Goal: Book appointment/travel/reservation

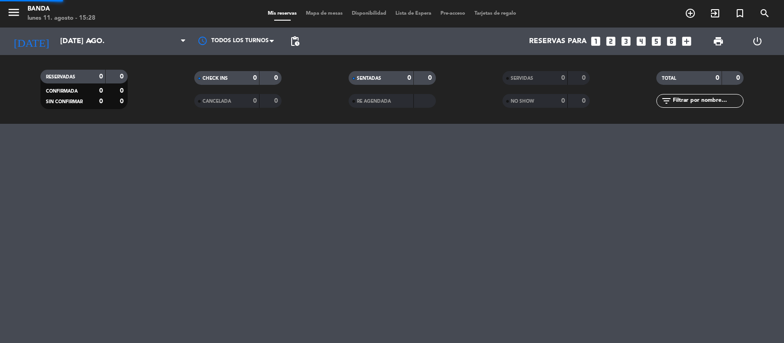
click at [685, 40] on icon "add_box" at bounding box center [686, 41] width 12 height 12
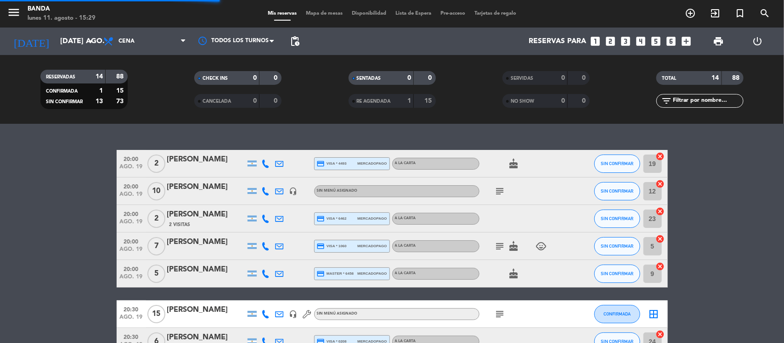
click at [683, 40] on icon "add_box" at bounding box center [686, 41] width 12 height 12
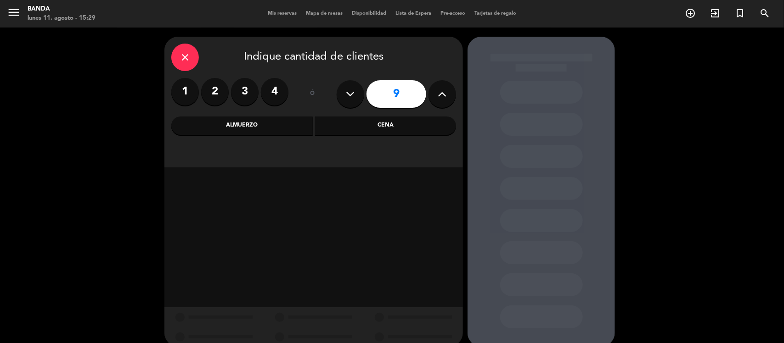
click at [355, 91] on button at bounding box center [351, 94] width 28 height 28
type input "8"
click at [359, 129] on div "Cena" at bounding box center [385, 126] width 141 height 18
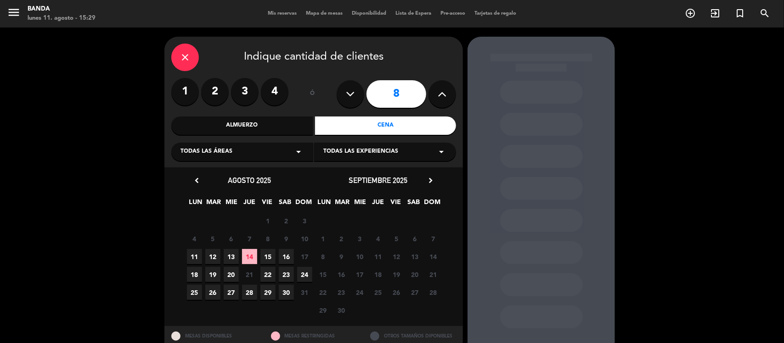
click at [285, 272] on span "23" at bounding box center [286, 274] width 15 height 15
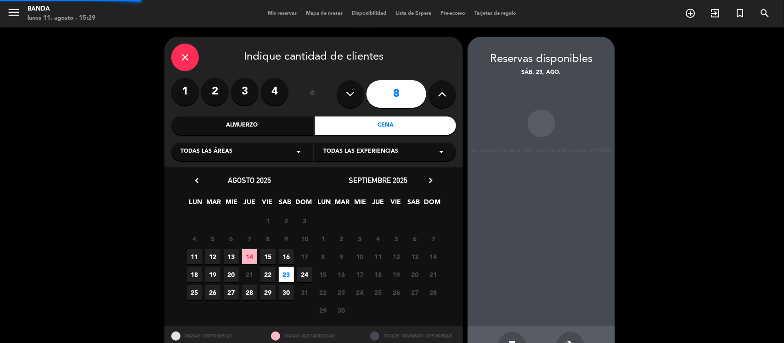
scroll to position [30, 0]
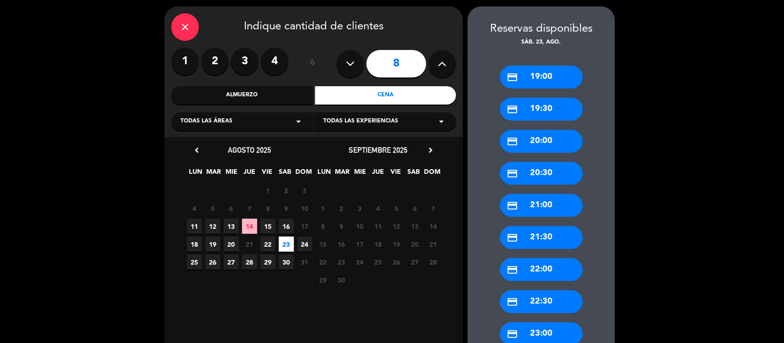
click at [538, 304] on div "credit_card 22:30" at bounding box center [541, 302] width 83 height 23
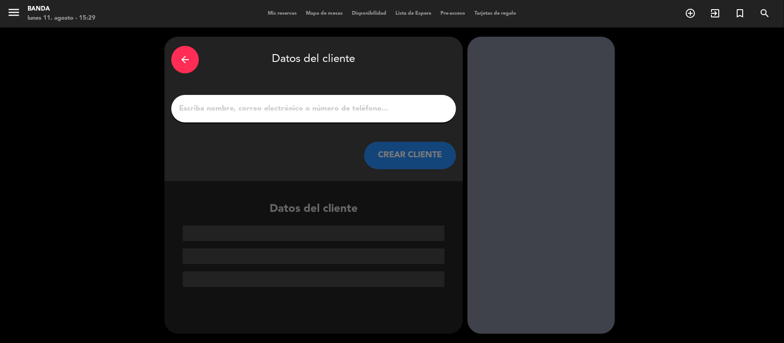
scroll to position [0, 0]
click at [374, 110] on input "1" at bounding box center [313, 108] width 271 height 13
paste input "[PERSON_NAME] x18pax"
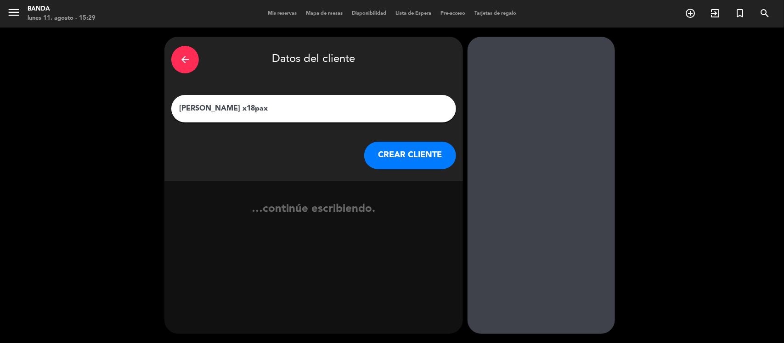
type input "[PERSON_NAME] x18pax"
click at [400, 161] on button "CREAR CLIENTE" at bounding box center [410, 156] width 92 height 28
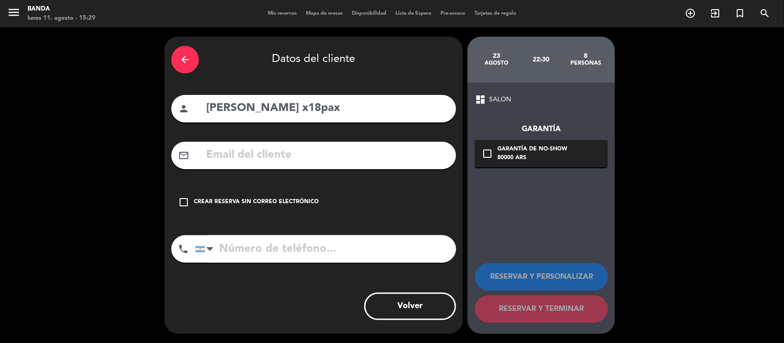
click at [321, 161] on input "text" at bounding box center [327, 155] width 244 height 19
paste input "[EMAIL_ADDRESS][DOMAIN_NAME]"
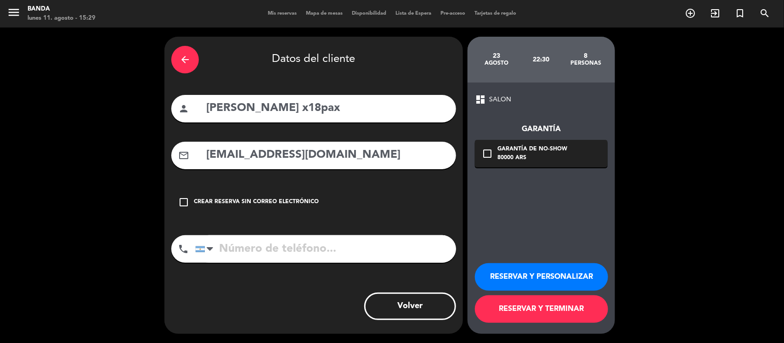
type input "[EMAIL_ADDRESS][DOMAIN_NAME]"
click at [402, 249] on input "tel" at bounding box center [325, 250] width 261 height 28
paste input "[PHONE_NUMBER]"
type input "[PHONE_NUMBER]"
click at [506, 276] on button "RESERVAR Y PERSONALIZAR" at bounding box center [541, 278] width 133 height 28
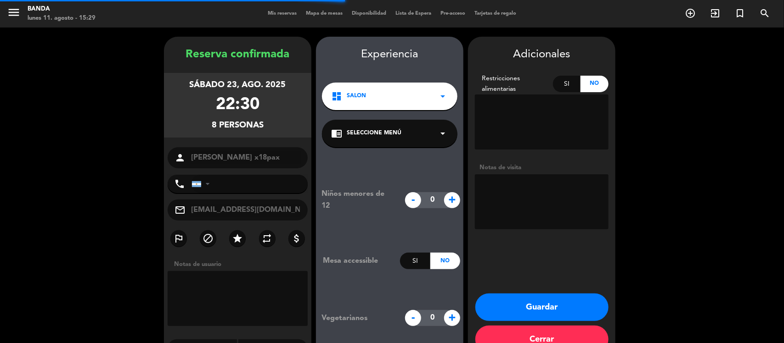
type input "[PHONE_NUMBER]"
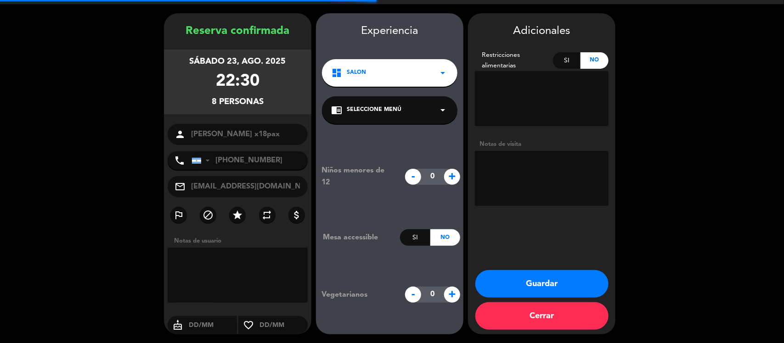
click at [517, 186] on textarea at bounding box center [542, 178] width 134 height 55
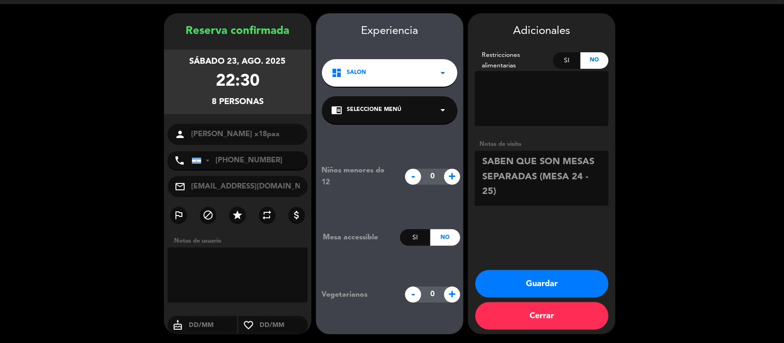
click at [529, 202] on textarea at bounding box center [542, 178] width 134 height 55
type textarea "SABEN QUE SON MESAS SEPARADAS (MESA 24 - 25)"
click at [552, 280] on button "Guardar" at bounding box center [541, 284] width 133 height 28
